Goal: Information Seeking & Learning: Learn about a topic

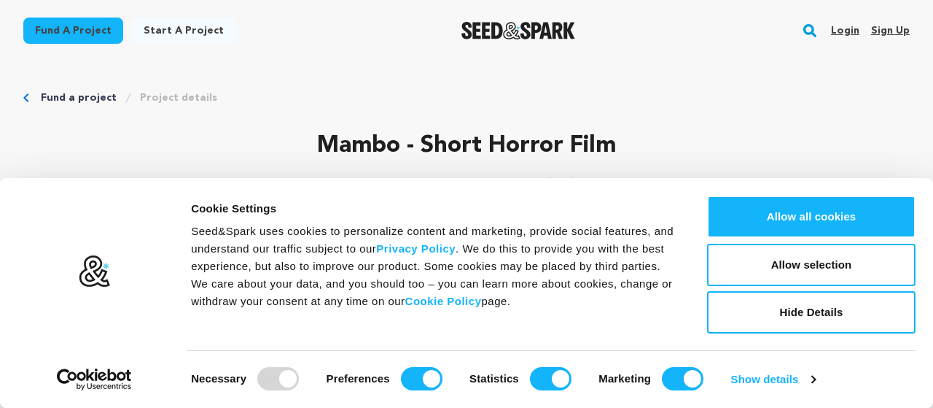
scroll to position [152, 0]
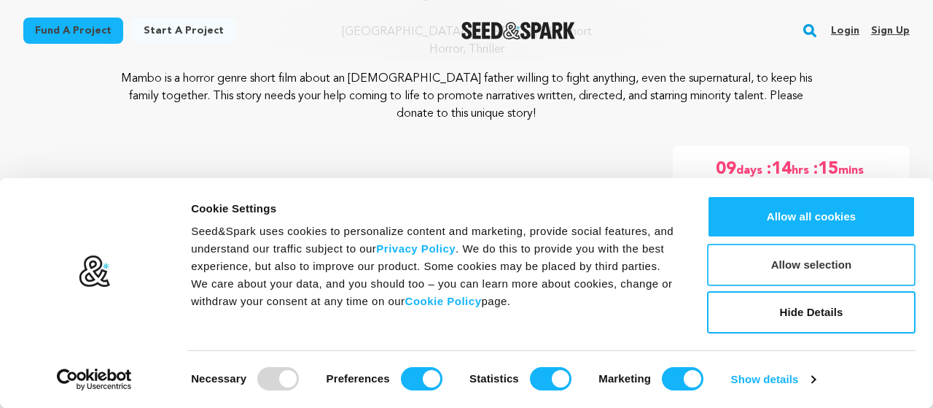
click at [774, 267] on button "Allow selection" at bounding box center [811, 265] width 209 height 42
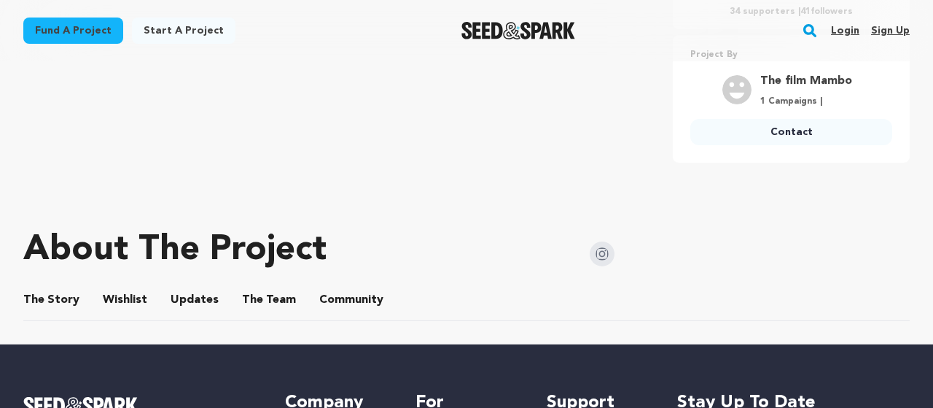
scroll to position [591, 0]
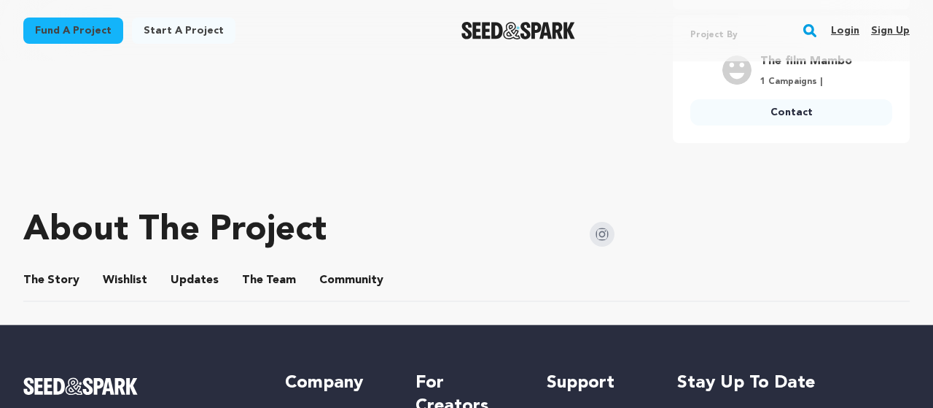
click at [274, 278] on button "The Team" at bounding box center [269, 282] width 35 height 35
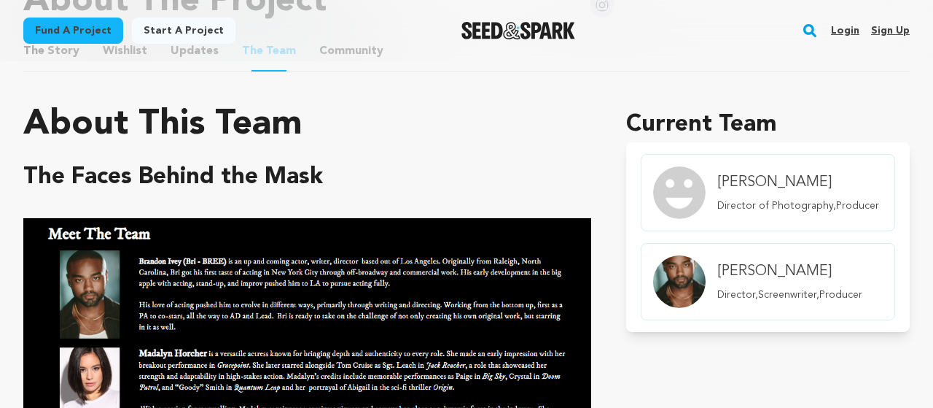
scroll to position [666, 0]
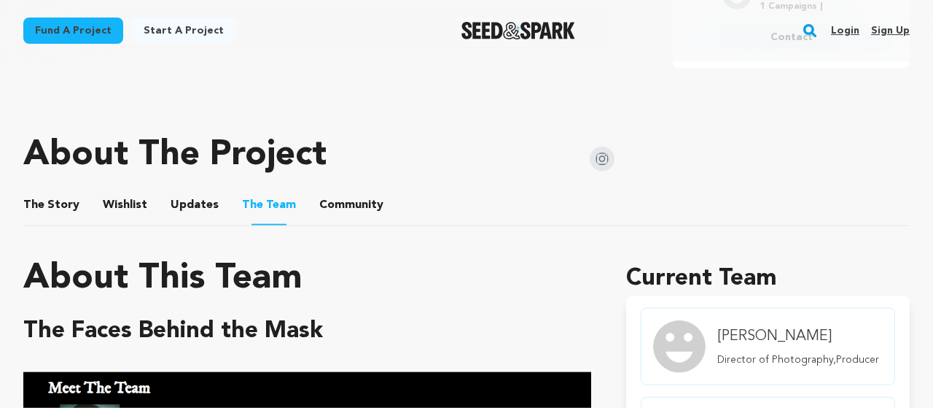
click at [201, 206] on button "Updates" at bounding box center [194, 207] width 35 height 35
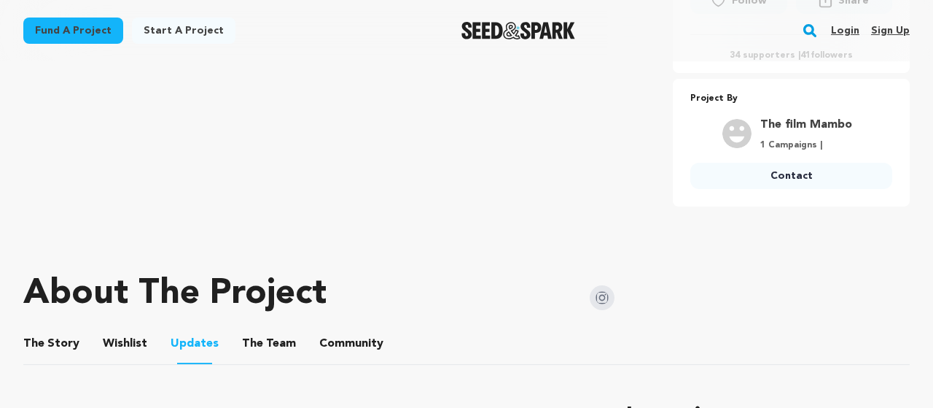
scroll to position [515, 0]
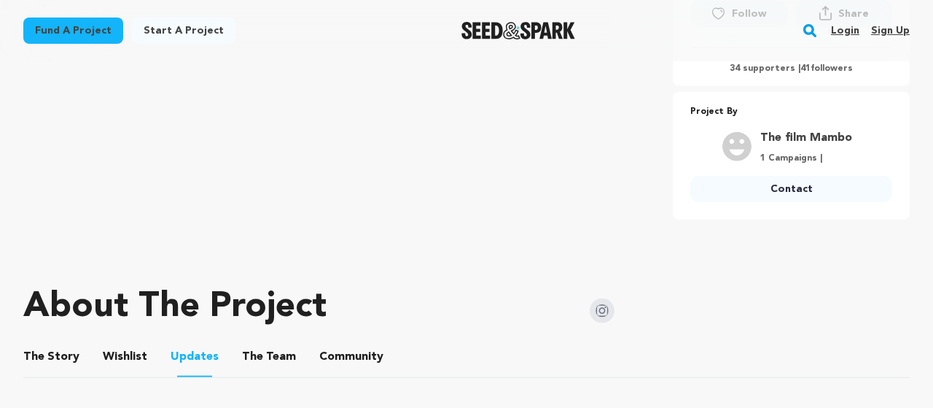
click at [47, 356] on button "The Story" at bounding box center [51, 359] width 35 height 35
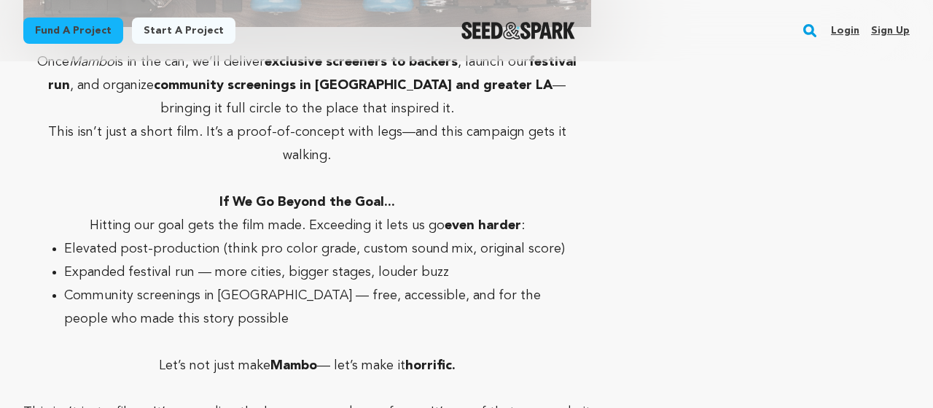
scroll to position [4307, 0]
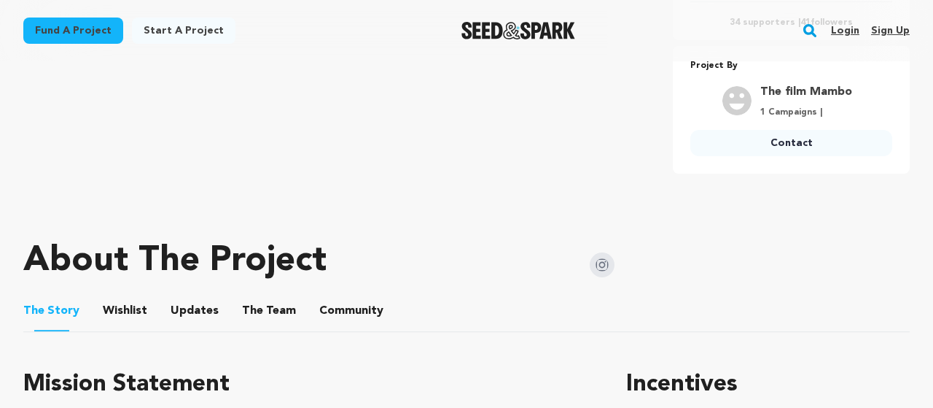
scroll to position [667, 0]
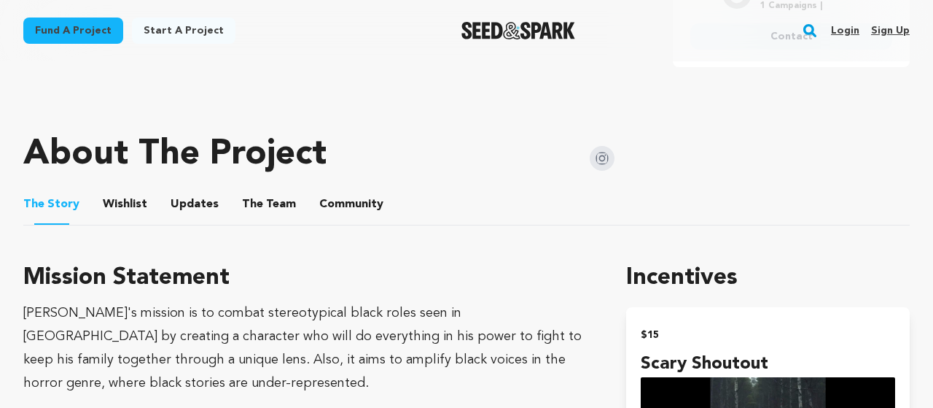
click at [134, 201] on button "Wishlist" at bounding box center [125, 207] width 35 height 35
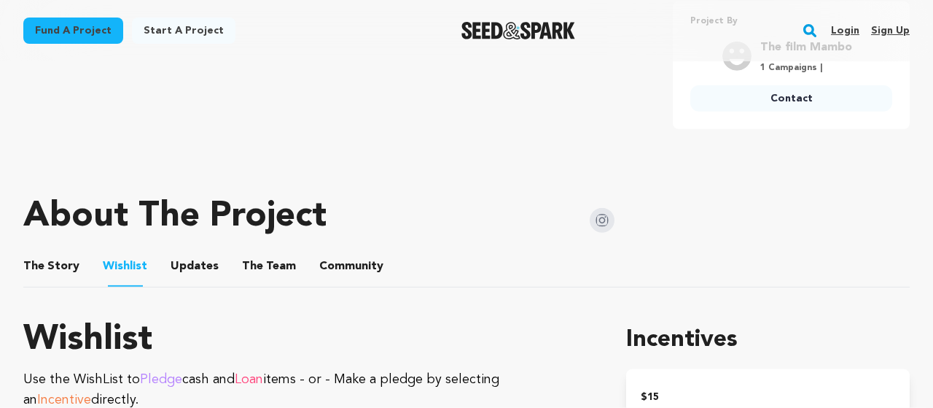
scroll to position [623, 0]
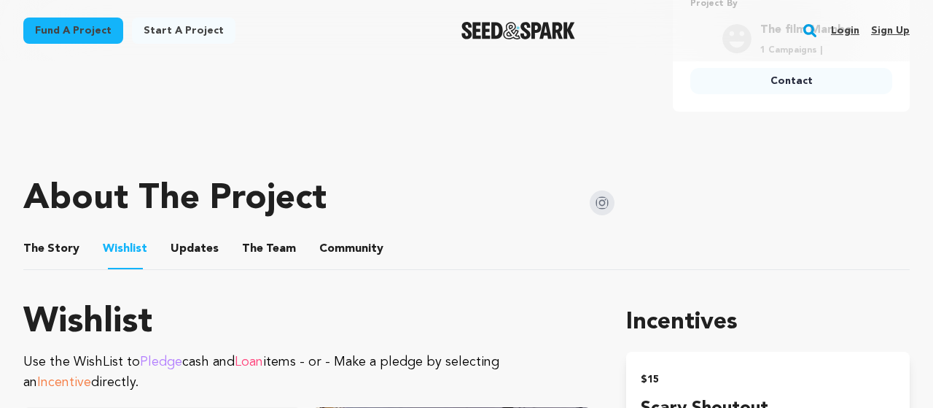
click at [212, 249] on ul "The Story The Story Wishlist Wishlist Updates Updates The Team The Team Communi…" at bounding box center [466, 249] width 887 height 42
click at [206, 249] on button "Updates" at bounding box center [194, 251] width 35 height 35
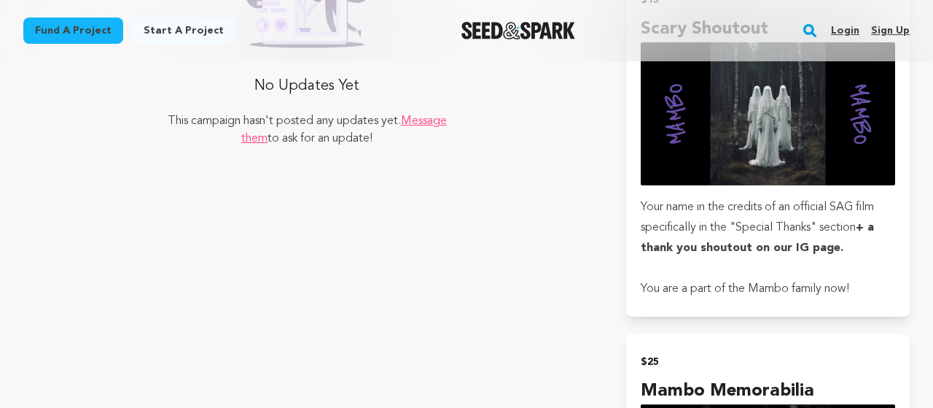
scroll to position [699, 0]
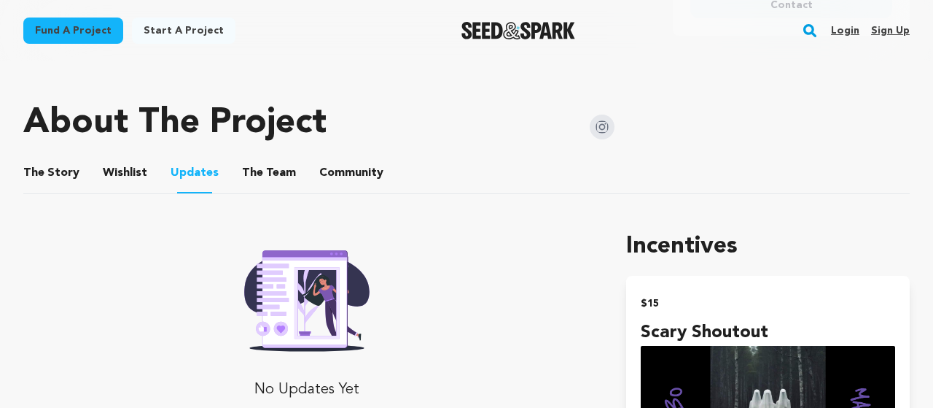
click at [334, 171] on button "Community" at bounding box center [351, 175] width 35 height 35
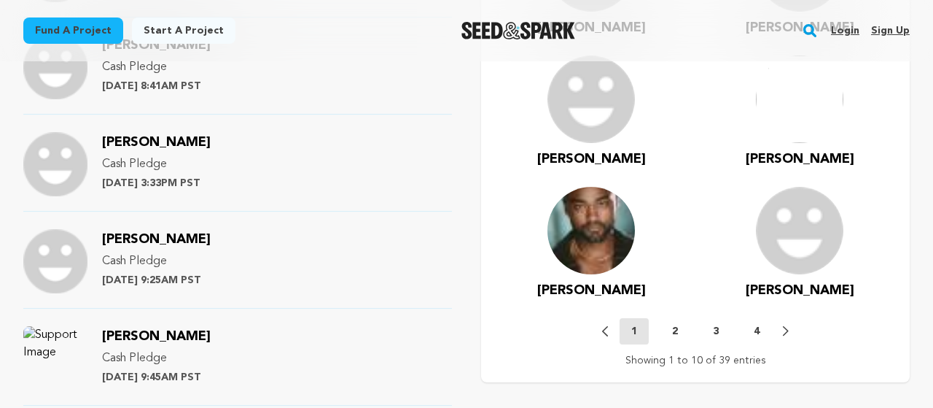
scroll to position [1305, 0]
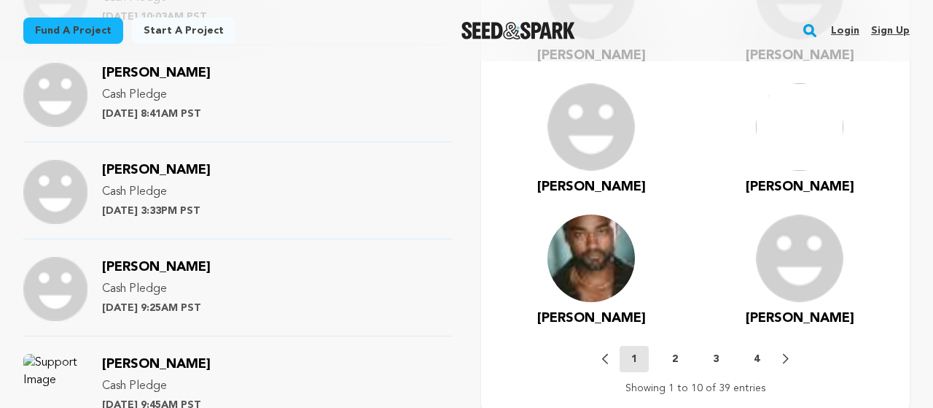
click at [679, 357] on button "2" at bounding box center [675, 358] width 29 height 15
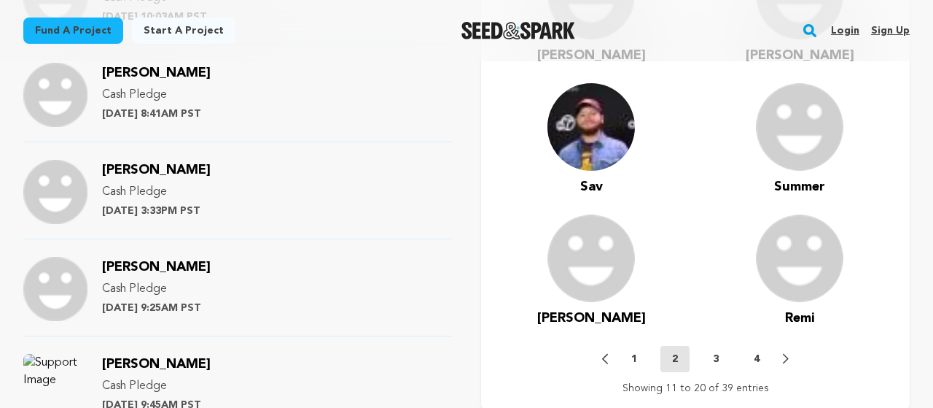
click at [717, 355] on p "3" at bounding box center [716, 358] width 6 height 15
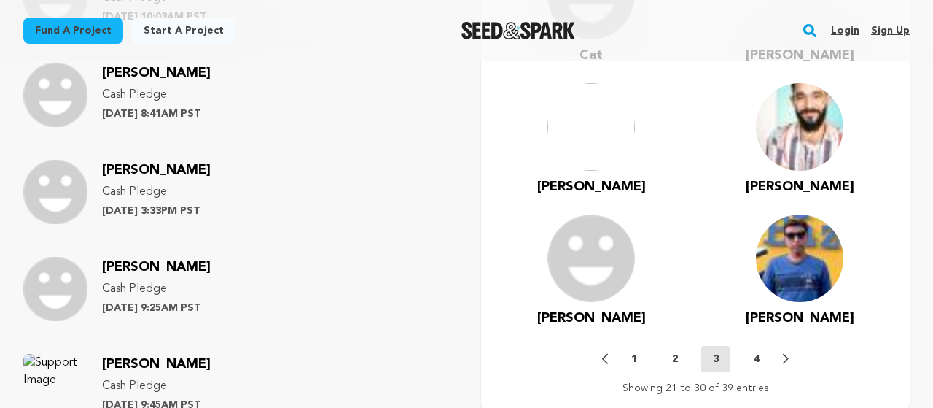
click at [760, 359] on button "4" at bounding box center [756, 358] width 29 height 15
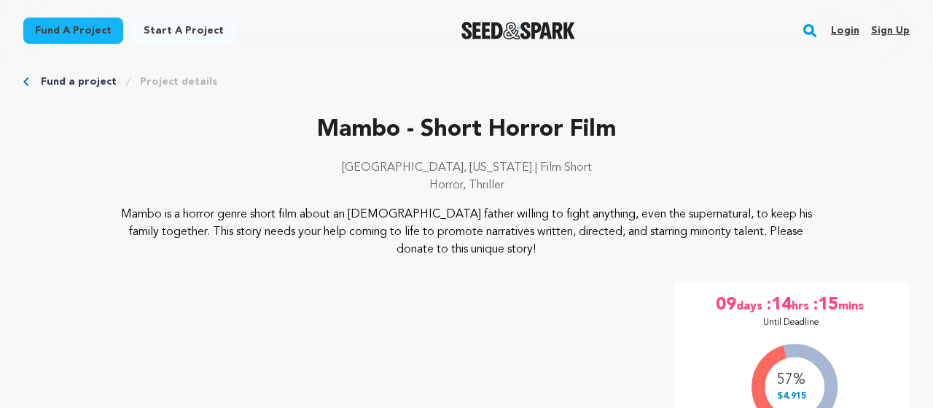
scroll to position [16, 0]
